Goal: Information Seeking & Learning: Learn about a topic

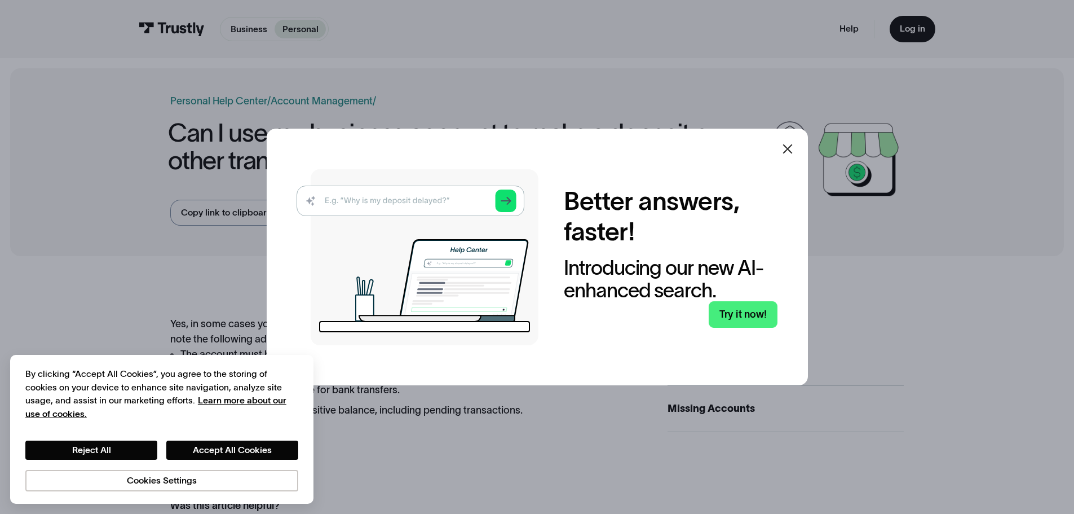
click at [792, 145] on icon at bounding box center [788, 149] width 14 height 14
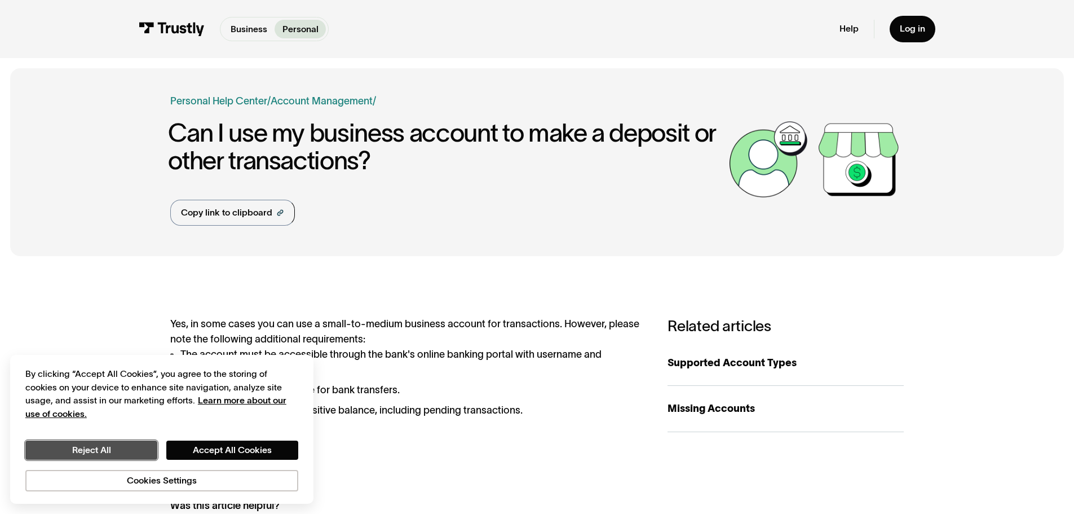
click at [130, 456] on button "Reject All" at bounding box center [91, 449] width 132 height 19
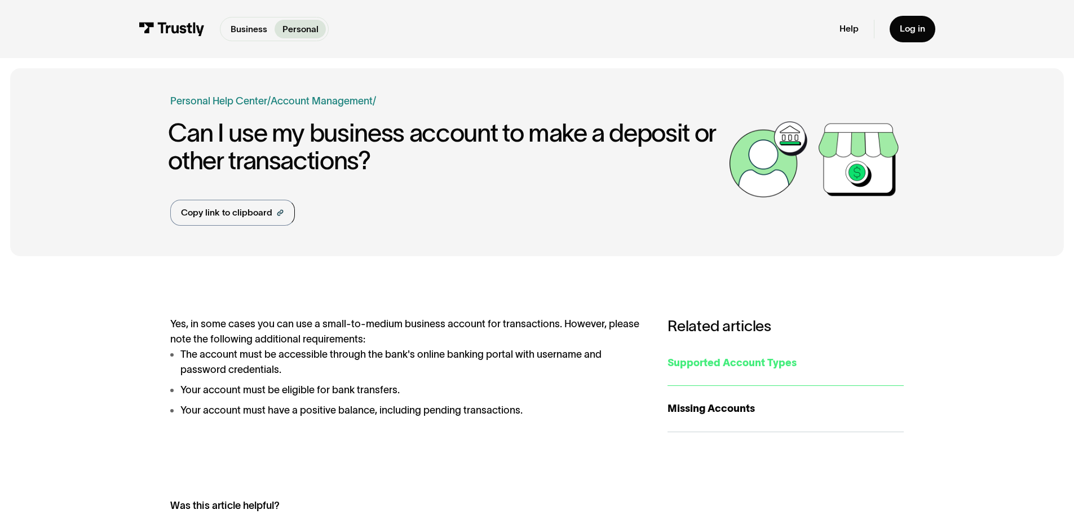
click at [709, 364] on div "Supported Account Types" at bounding box center [786, 362] width 236 height 15
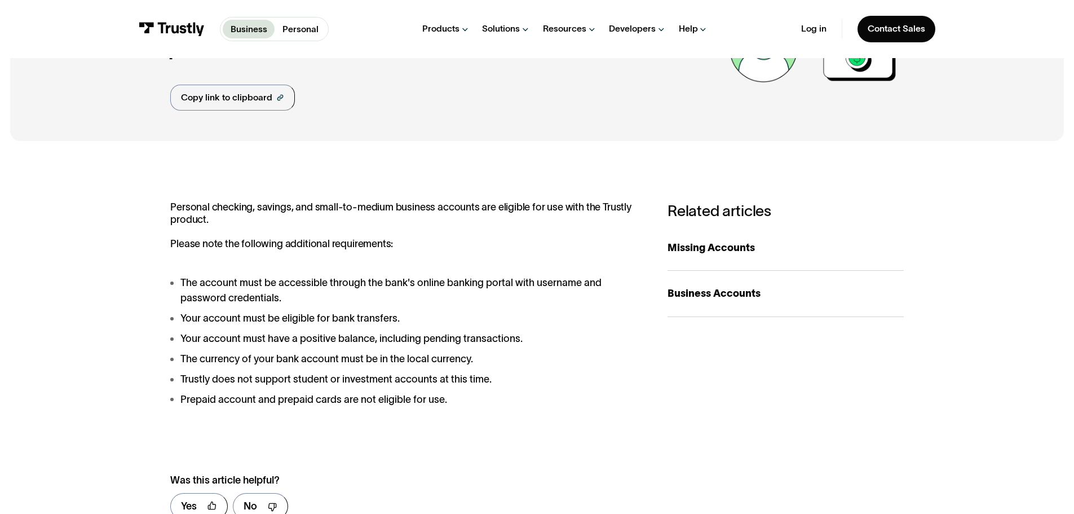
scroll to position [113, 0]
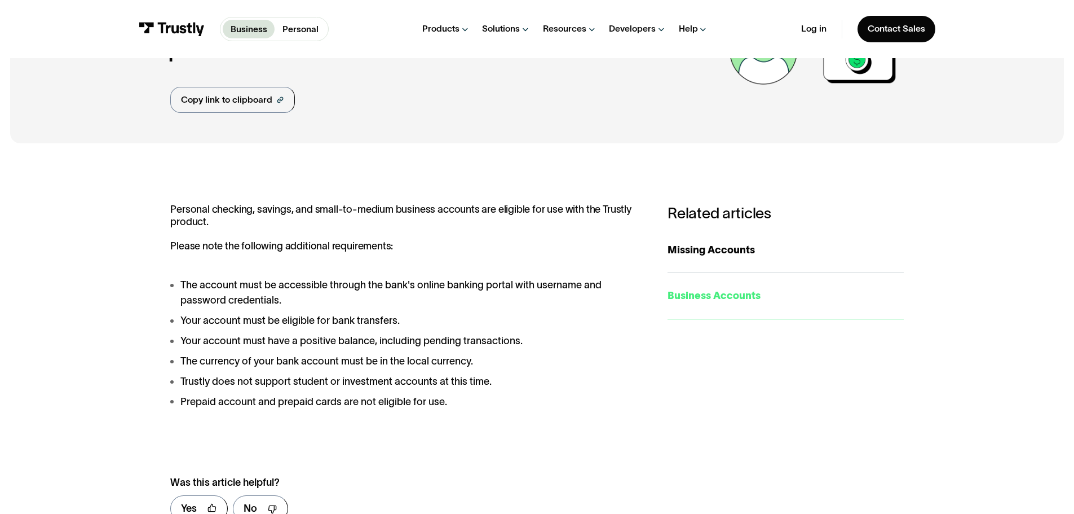
click at [720, 302] on div "Business Accounts" at bounding box center [786, 295] width 236 height 15
